Goal: Find contact information: Find contact information

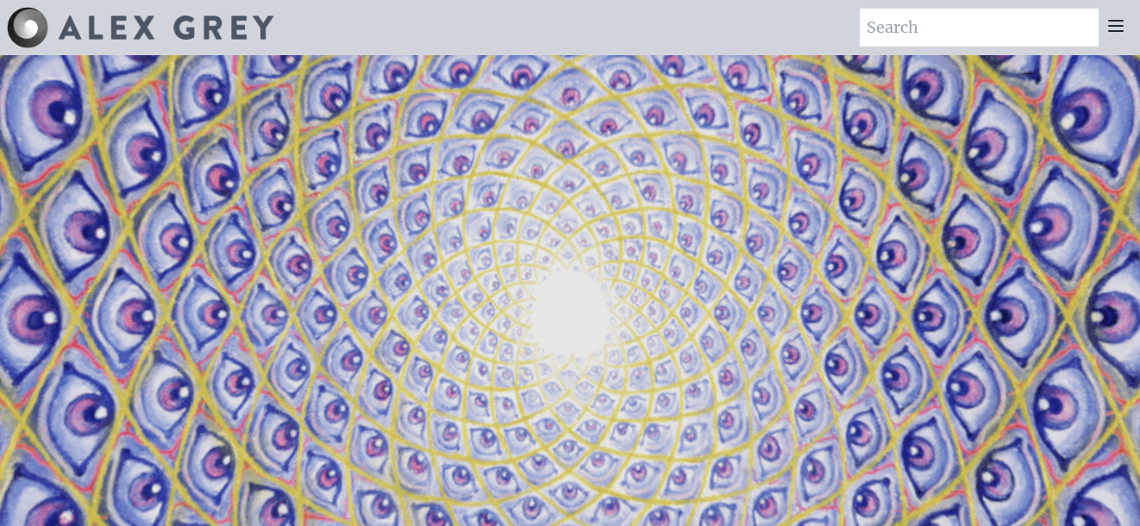
click at [1122, 27] on icon at bounding box center [1116, 26] width 21 height 21
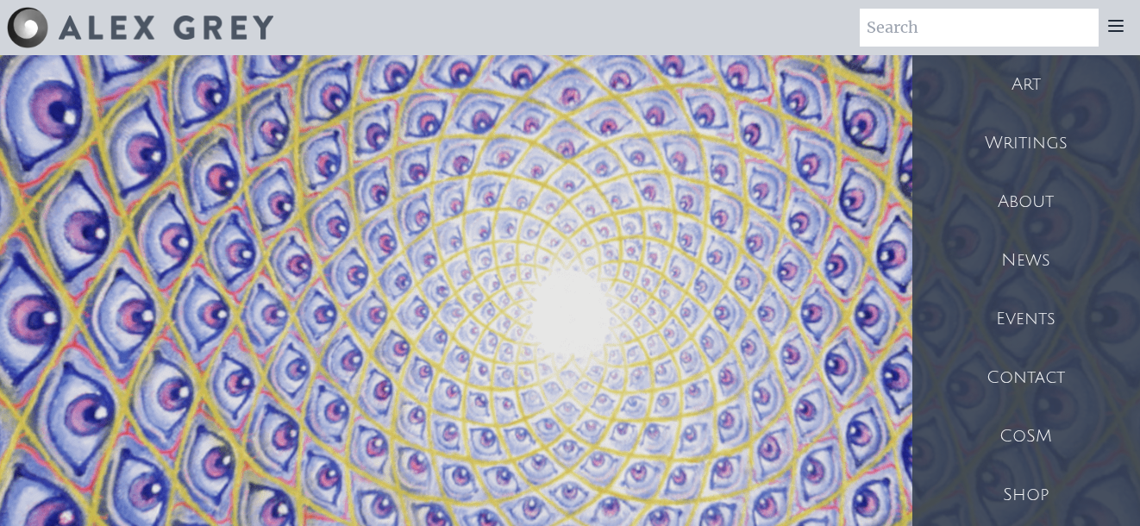
click at [1014, 369] on div "Contact" at bounding box center [1027, 377] width 228 height 59
